Goal: Entertainment & Leisure: Browse casually

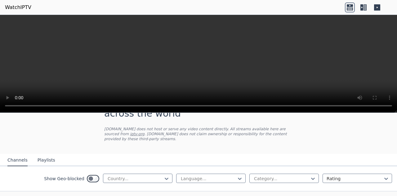
scroll to position [25, 0]
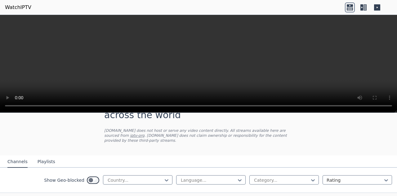
click at [151, 168] on div "Show Geo-blocked Country... Language... Category... Rating" at bounding box center [198, 180] width 397 height 25
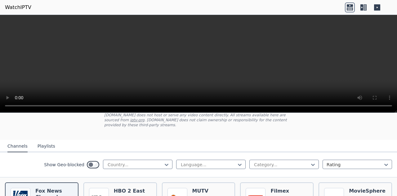
scroll to position [54, 0]
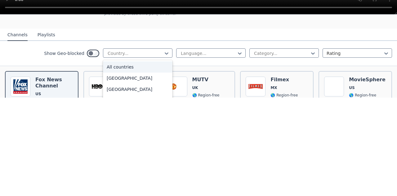
click at [145, 160] on div "All countries" at bounding box center [137, 165] width 69 height 11
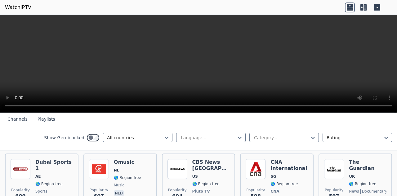
scroll to position [3223, 0]
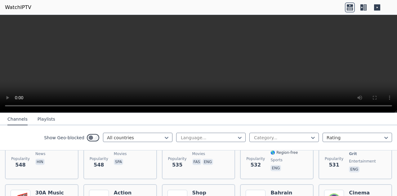
click at [47, 115] on button "Playlists" at bounding box center [47, 120] width 18 height 12
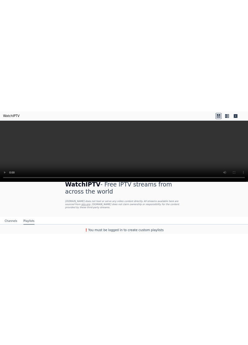
scroll to position [7, 0]
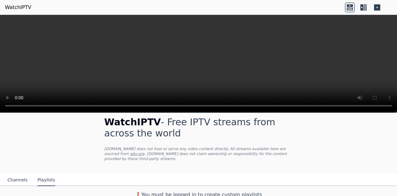
click at [22, 179] on button "Channels" at bounding box center [17, 180] width 20 height 12
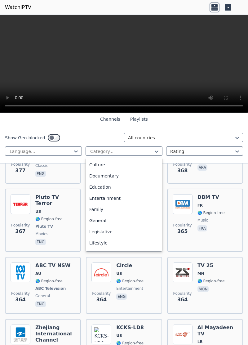
scroll to position [77, 0]
click at [121, 196] on div "Family" at bounding box center [124, 210] width 77 height 11
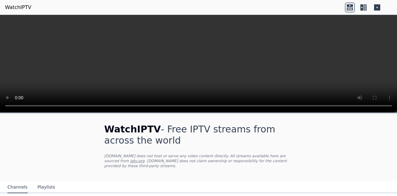
click at [145, 159] on link "iptv-org" at bounding box center [137, 161] width 15 height 4
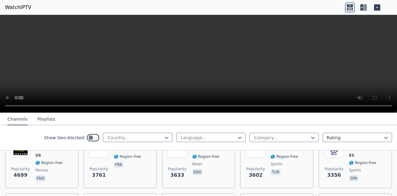
scroll to position [154, 0]
click at [38, 115] on button "Playlists" at bounding box center [47, 120] width 18 height 12
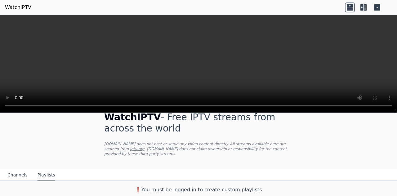
scroll to position [7, 0]
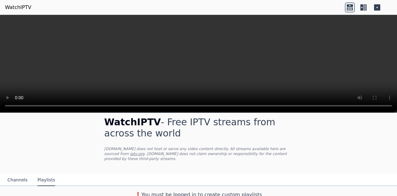
click at [15, 177] on button "Channels" at bounding box center [17, 180] width 20 height 12
click at [362, 7] on icon at bounding box center [363, 7] width 10 height 10
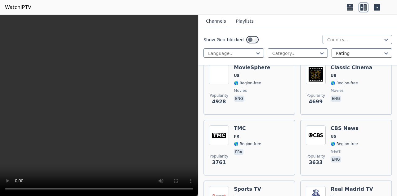
scroll to position [203, 0]
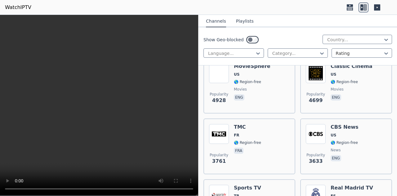
click at [270, 134] on div "Popularity 3761 TMC FR 🌎 Region-free fra" at bounding box center [249, 146] width 81 height 45
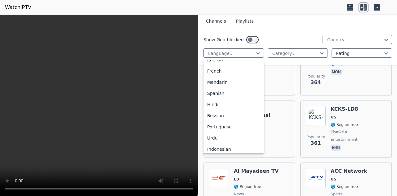
scroll to position [44, 0]
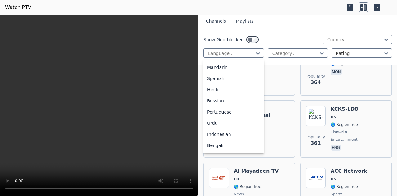
click at [239, 89] on div "Hindi" at bounding box center [233, 89] width 60 height 11
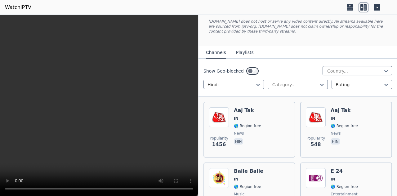
scroll to position [49, 0]
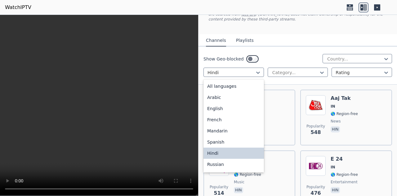
click at [232, 165] on div "Russian" at bounding box center [233, 164] width 60 height 11
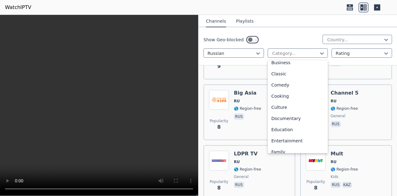
scroll to position [57, 0]
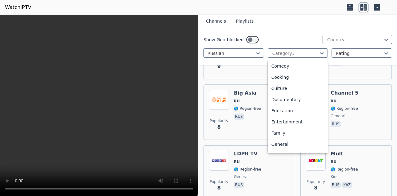
click at [300, 89] on div "Culture" at bounding box center [298, 88] width 60 height 11
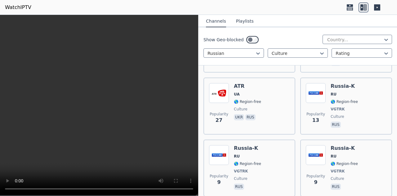
scroll to position [211, 0]
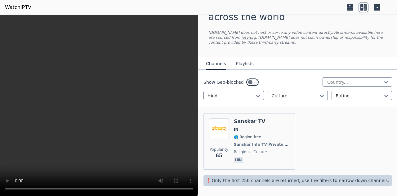
scroll to position [25, 0]
